Goal: Task Accomplishment & Management: Manage account settings

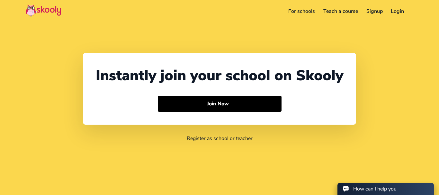
select select "92"
select select "[GEOGRAPHIC_DATA]"
select select "[GEOGRAPHIC_DATA]/[GEOGRAPHIC_DATA]"
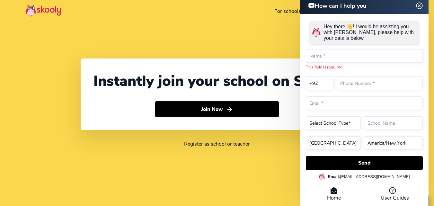
click at [419, 12] on header "How can I help you" at bounding box center [364, 5] width 129 height 17
click at [421, 7] on img at bounding box center [420, 6] width 12 height 8
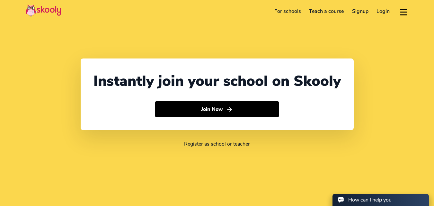
scroll to position [20, 0]
click at [407, 12] on button at bounding box center [403, 11] width 9 height 11
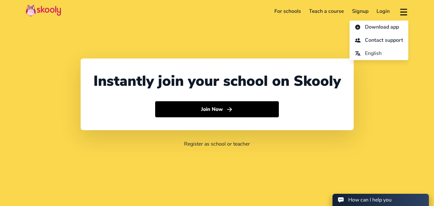
scroll to position [0, 0]
click at [407, 12] on button at bounding box center [403, 11] width 9 height 11
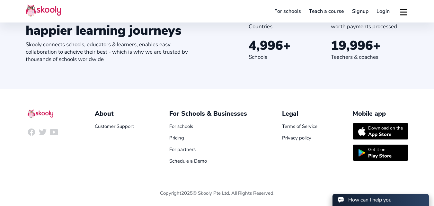
scroll to position [714, 0]
